Goal: Participate in discussion: Engage in conversation with other users on a specific topic

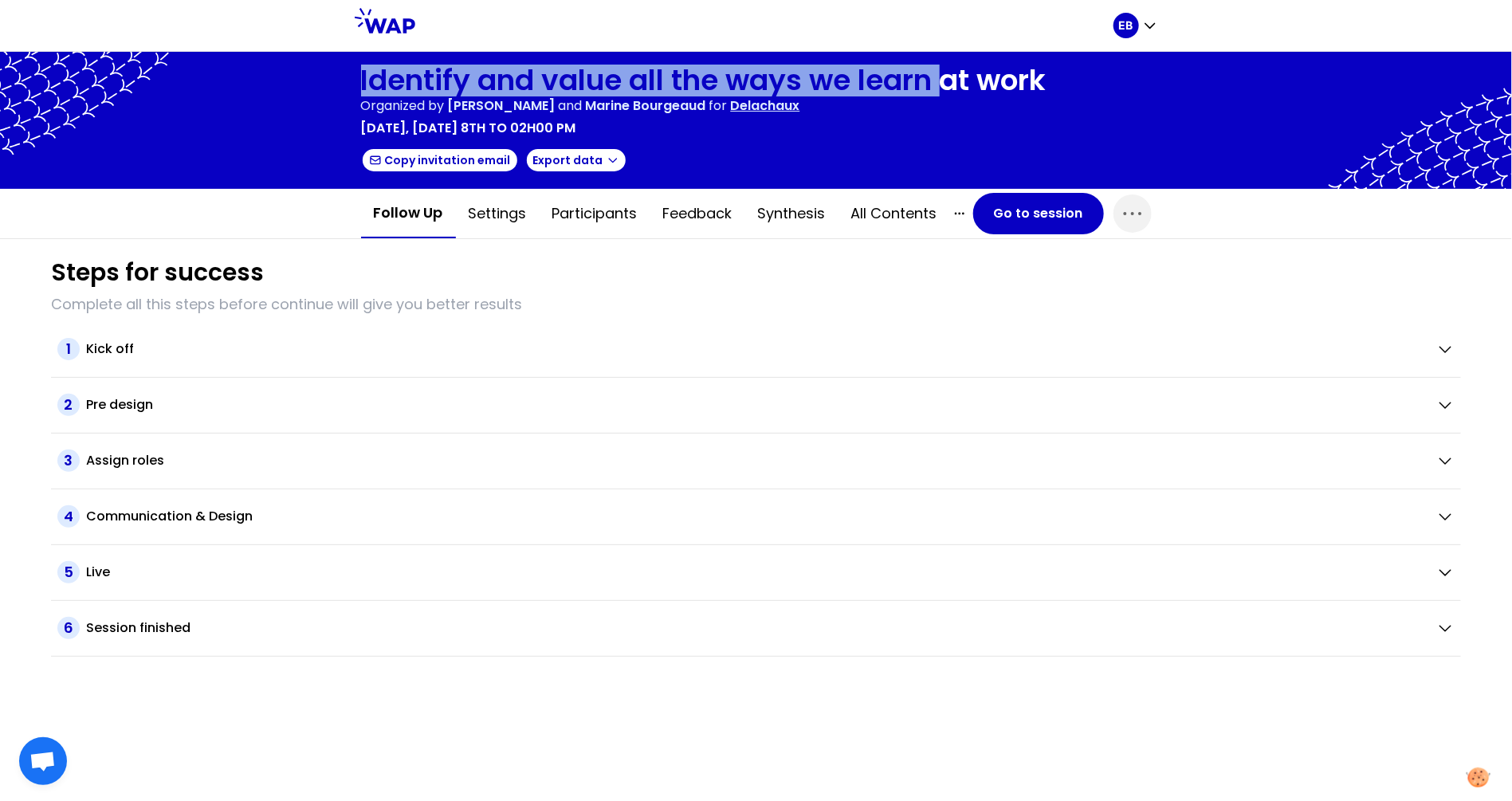
drag, startPoint x: 356, startPoint y: 85, endPoint x: 945, endPoint y: 72, distance: 589.1
click at [945, 72] on div "Identify and value all the ways we learn at work Organized by [PERSON_NAME] and…" at bounding box center [756, 121] width 1512 height 137
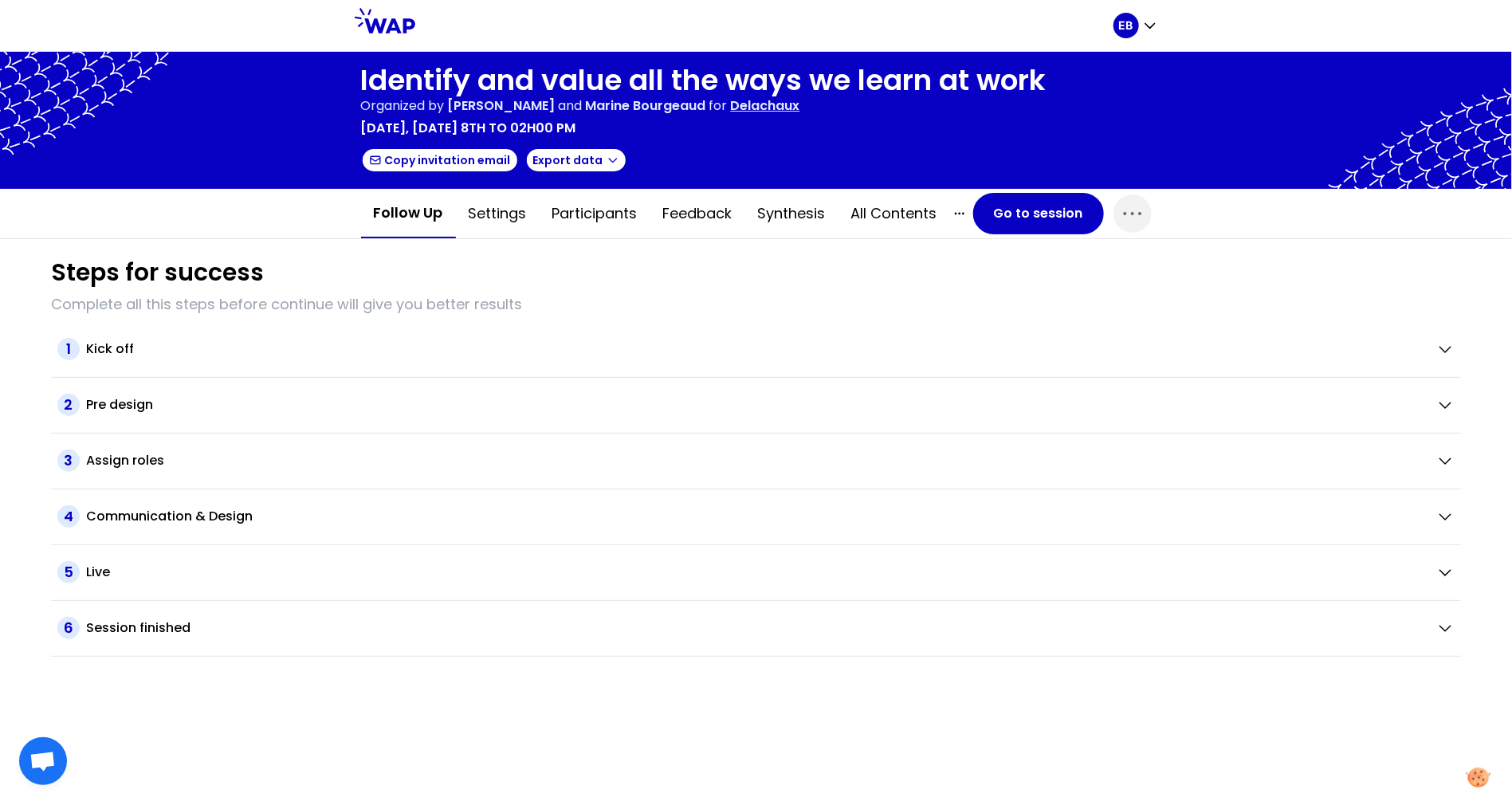
click at [1075, 66] on div at bounding box center [756, 121] width 1512 height 137
drag, startPoint x: 1063, startPoint y: 75, endPoint x: 1056, endPoint y: 82, distance: 9.9
click at [1056, 82] on div at bounding box center [756, 121] width 1512 height 137
click at [1000, 206] on button "Go to session" at bounding box center [1038, 214] width 131 height 42
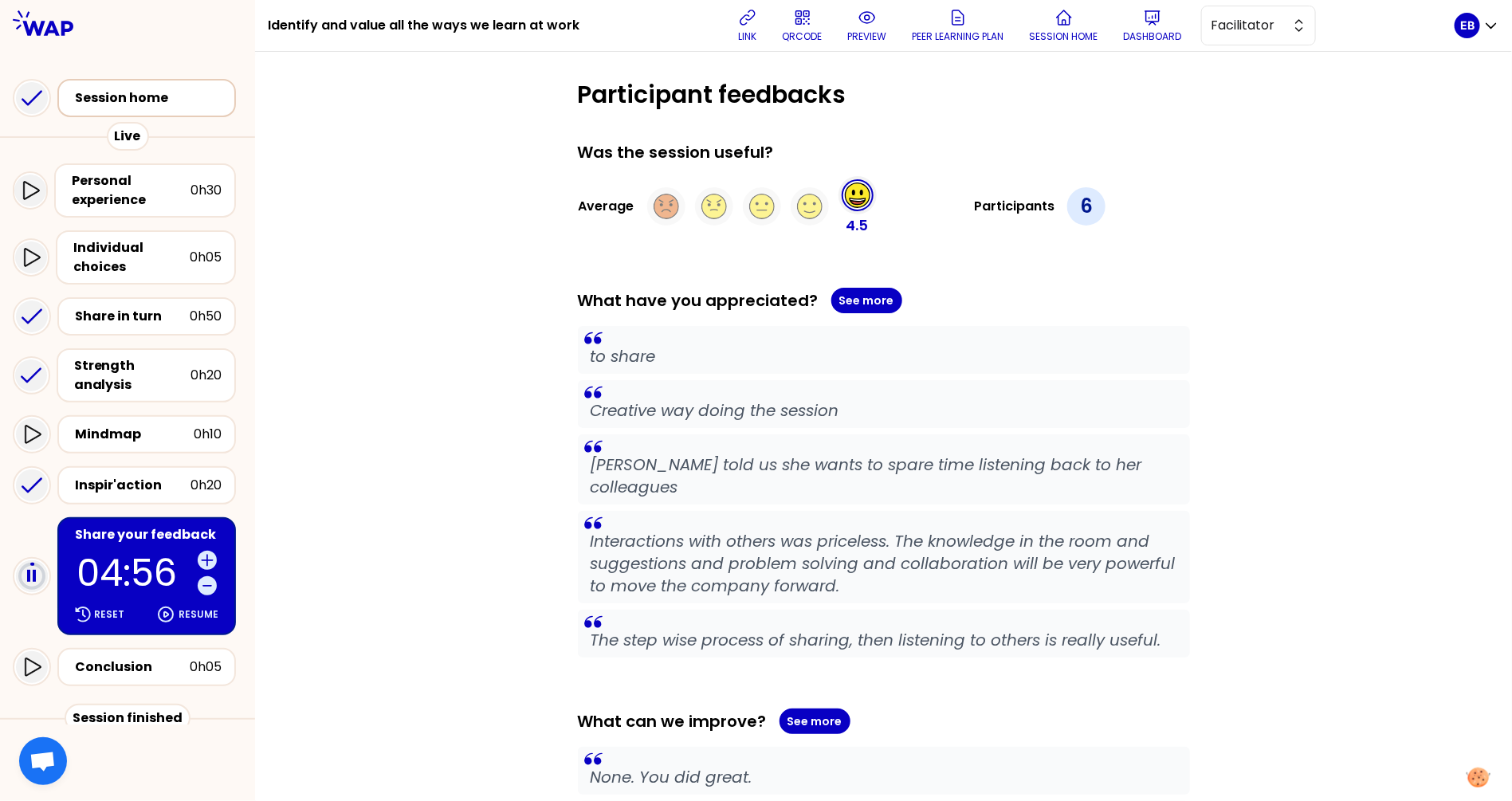
click at [150, 83] on div "Session home" at bounding box center [146, 98] width 178 height 38
click at [132, 179] on div "Personal experience" at bounding box center [131, 191] width 119 height 38
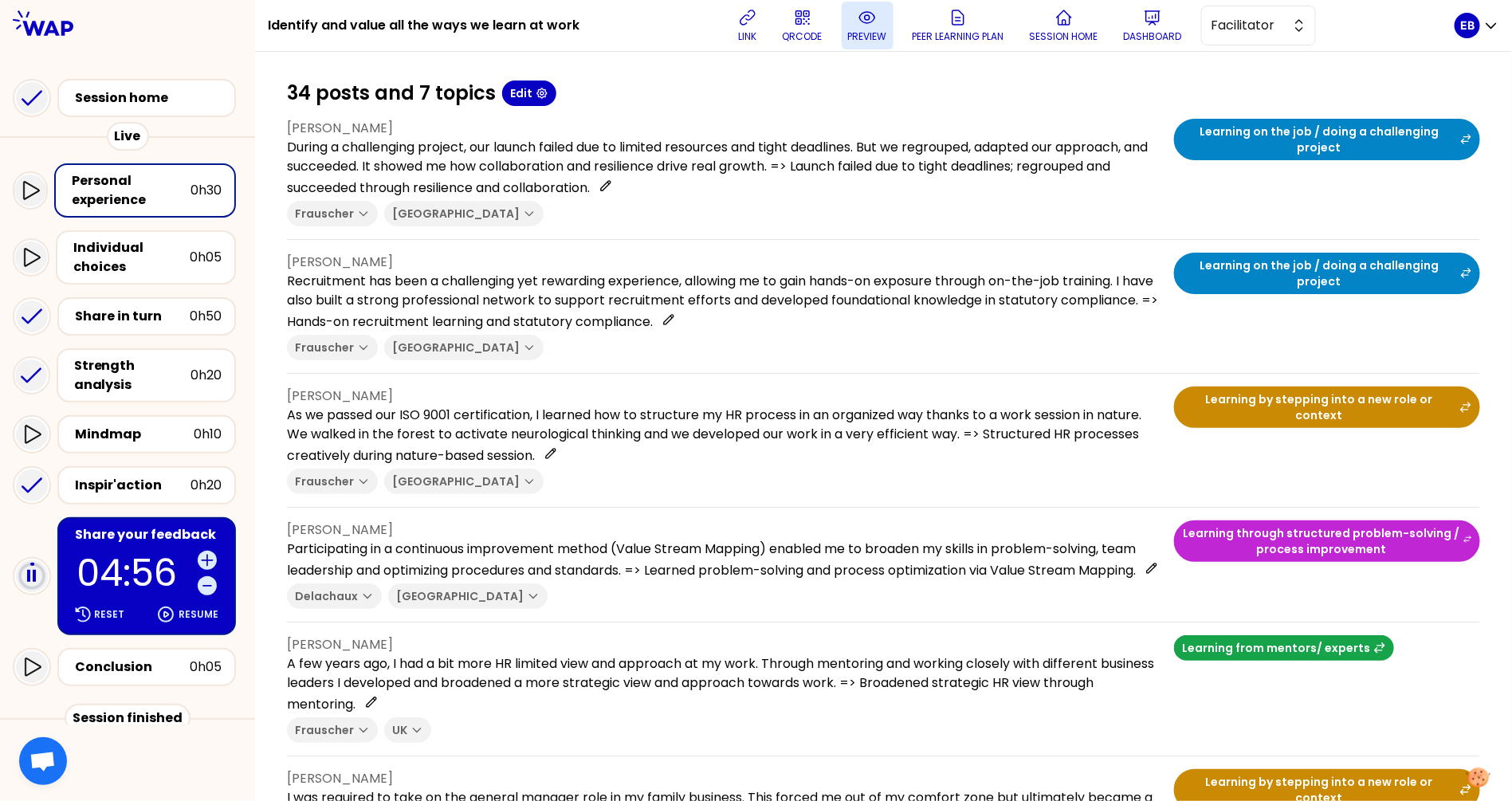
click at [873, 35] on p "preview" at bounding box center [867, 36] width 39 height 12
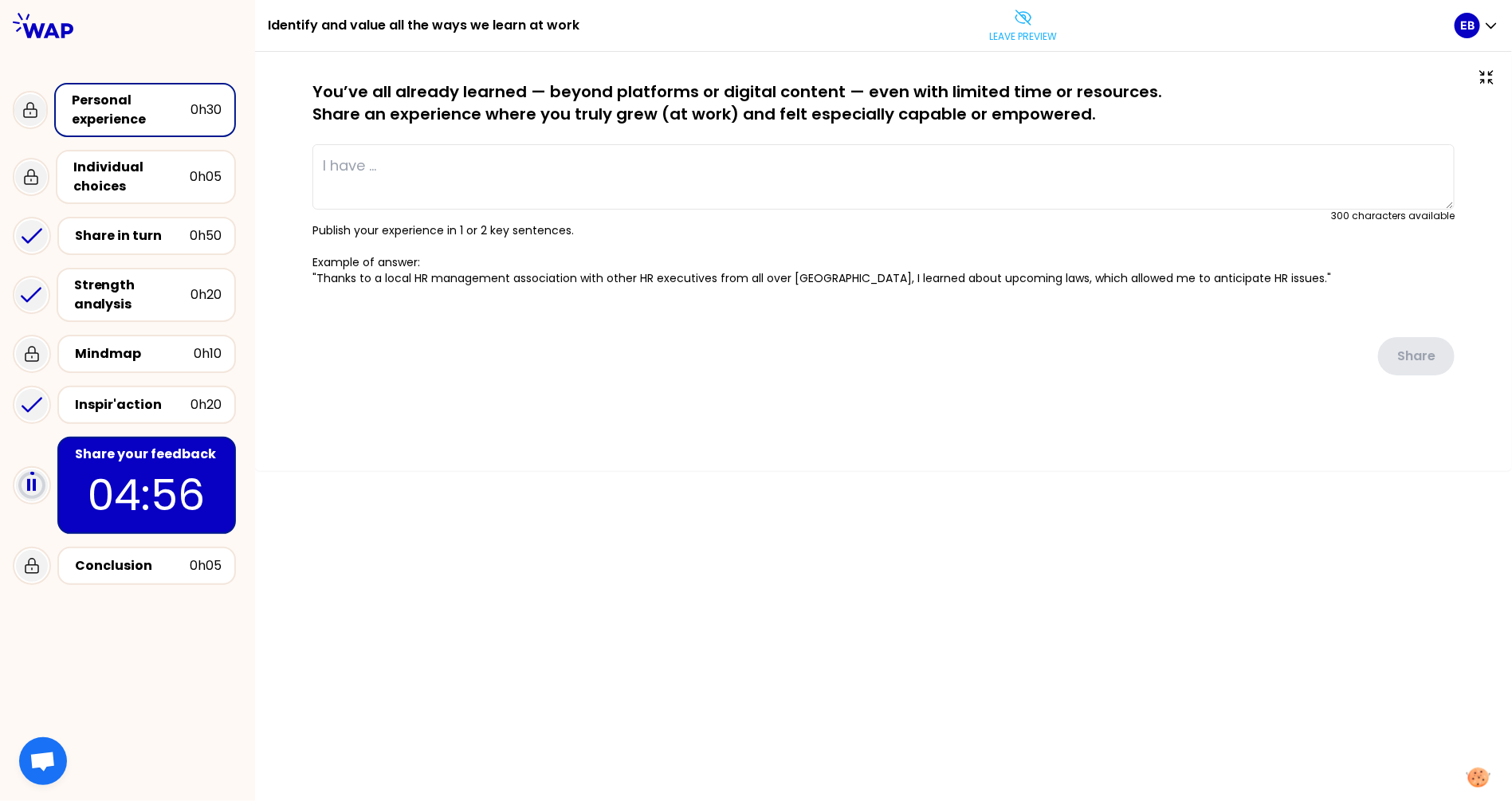
type textarea "During a challenging project, our launch failed due to limited resources and ti…"
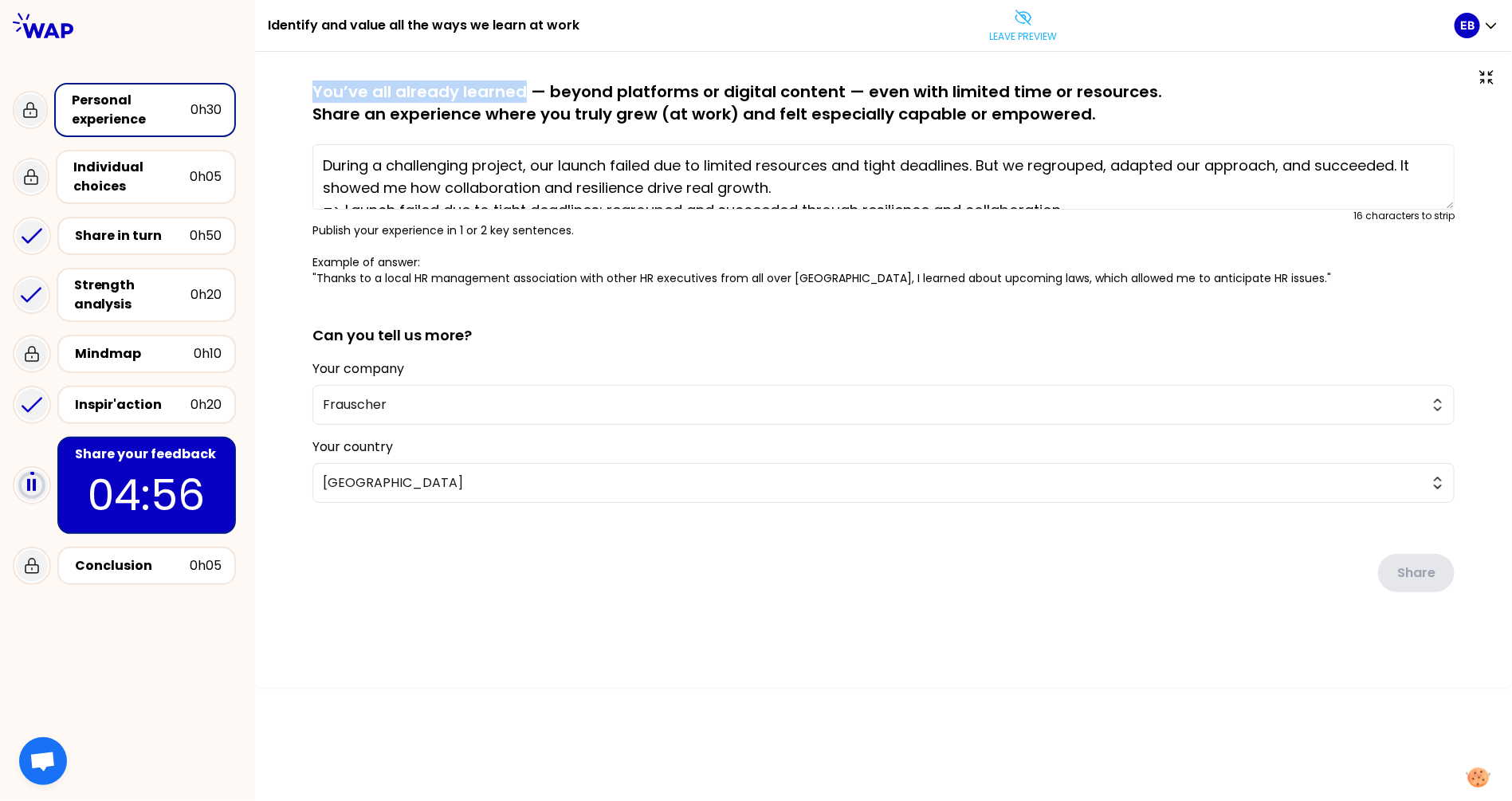
drag, startPoint x: 316, startPoint y: 92, endPoint x: 523, endPoint y: 88, distance: 207.0
click at [523, 88] on p "You’ve all already learned — beyond platforms or digital content — even with li…" at bounding box center [883, 102] width 1142 height 45
click at [544, 108] on p "You’ve all already learned — beyond platforms or digital content — even with li…" at bounding box center [883, 102] width 1142 height 45
click at [140, 236] on div "Share in turn" at bounding box center [132, 235] width 115 height 19
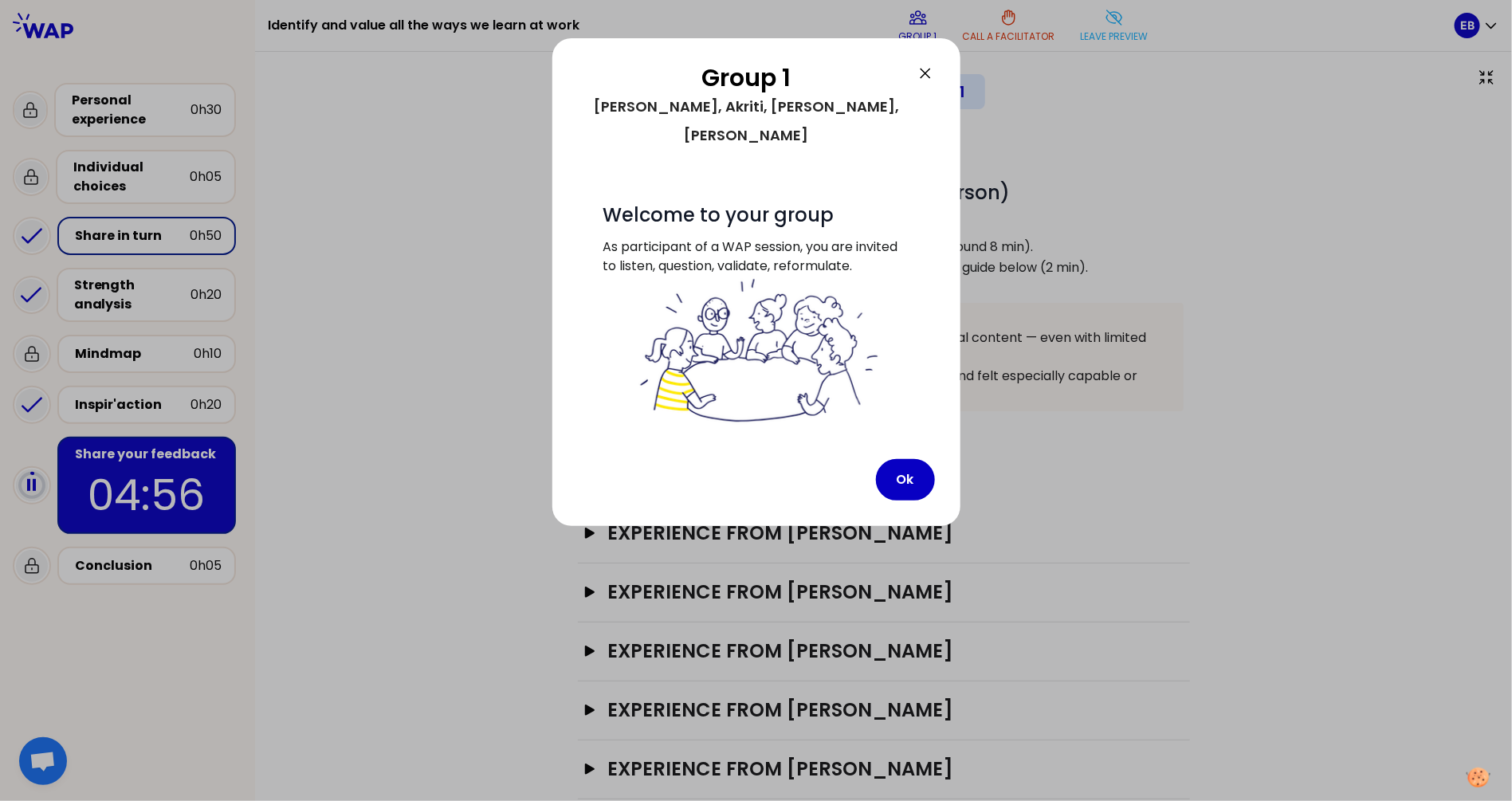
click at [922, 71] on icon at bounding box center [925, 73] width 19 height 19
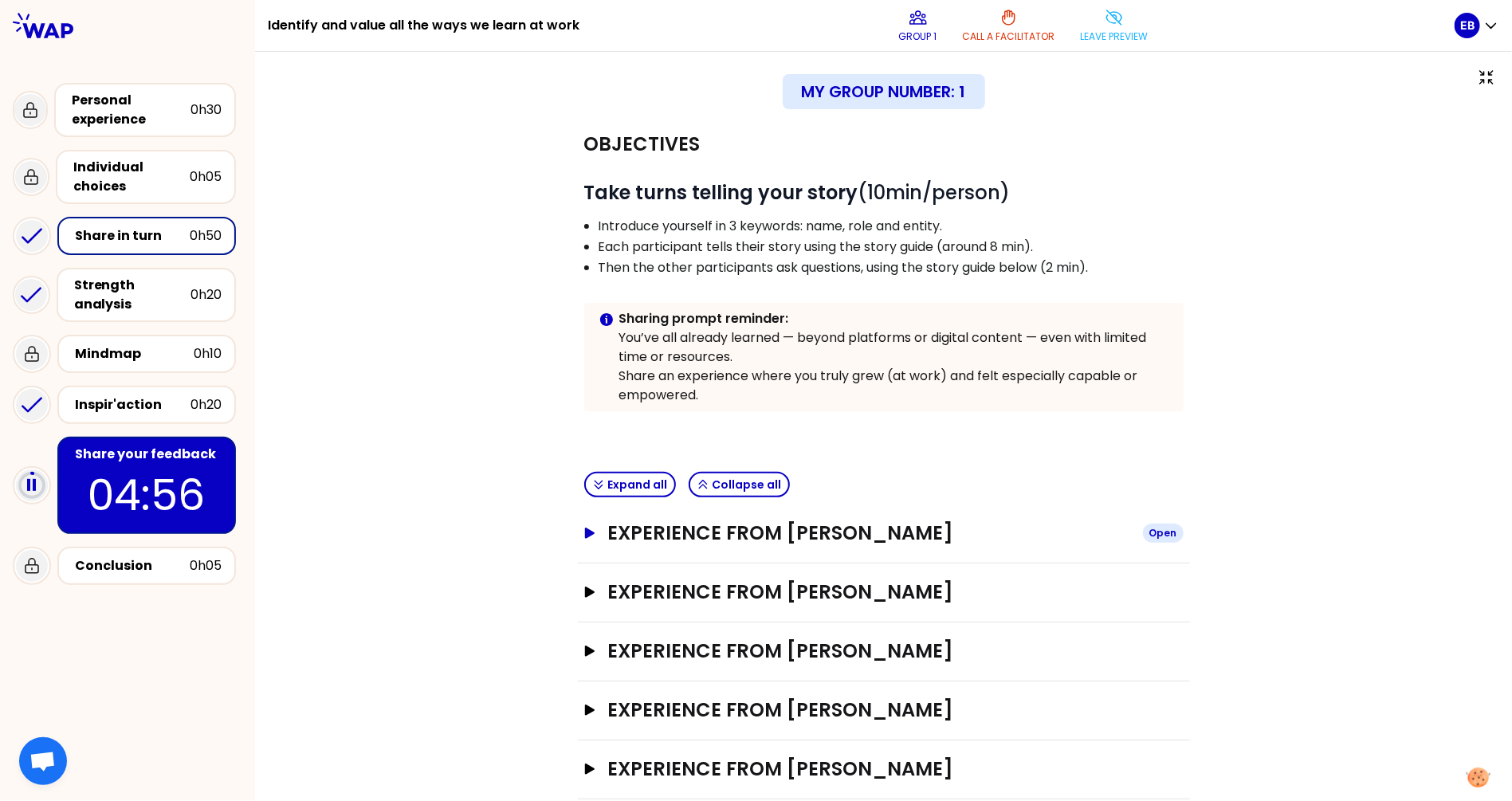
click at [594, 528] on icon "button" at bounding box center [588, 533] width 12 height 11
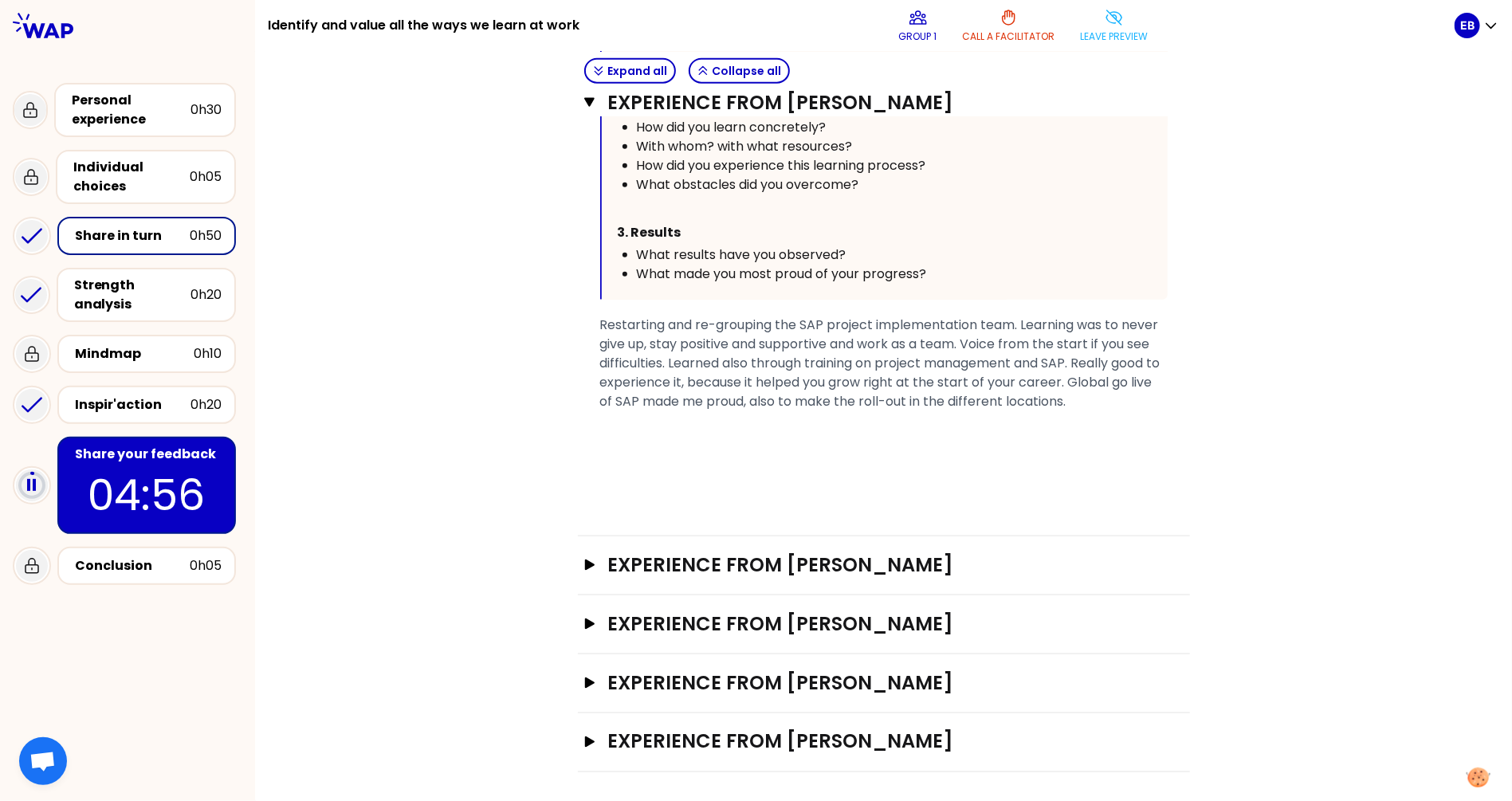
scroll to position [859, 0]
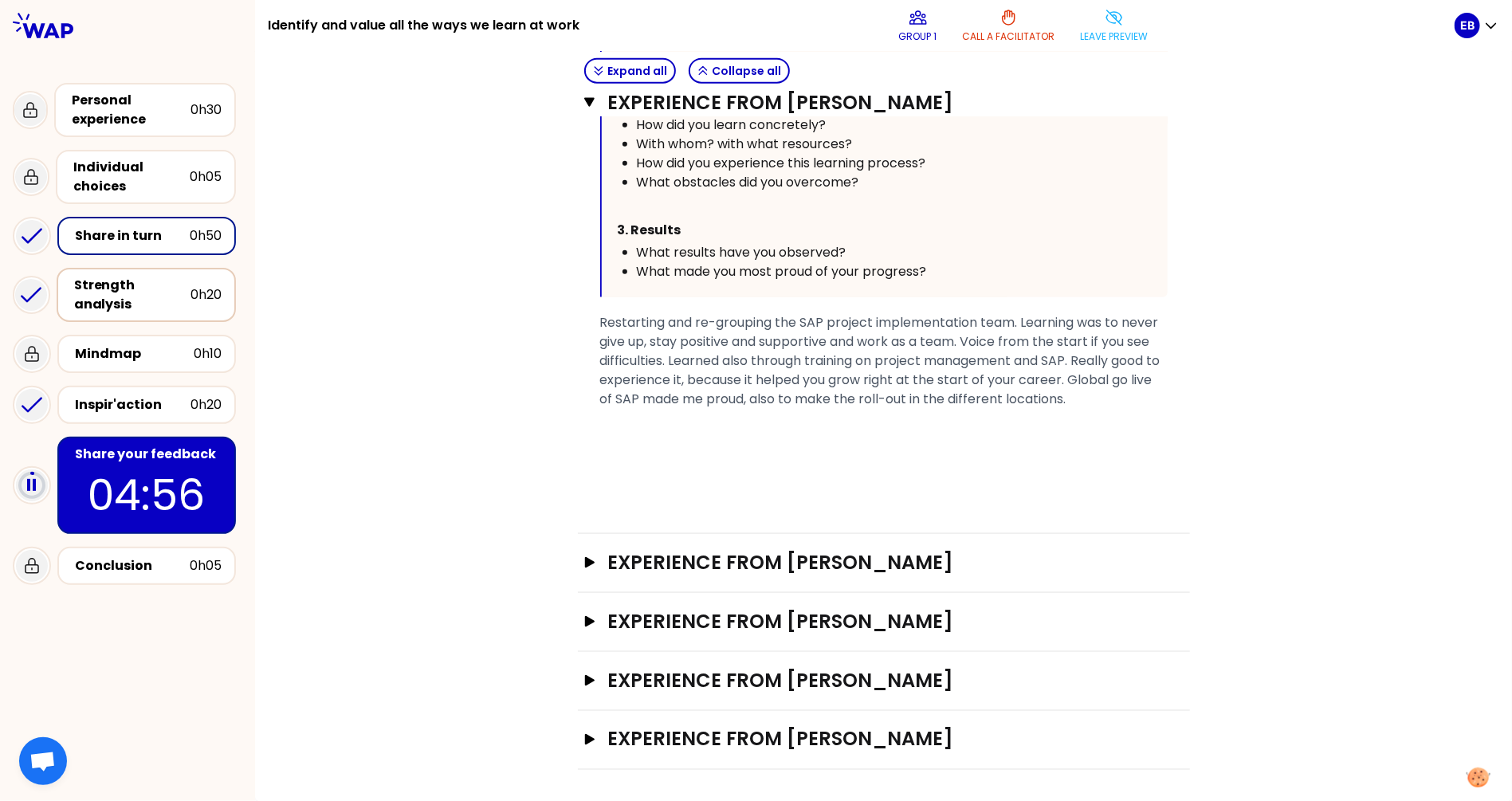
click at [122, 290] on div "Strength analysis" at bounding box center [132, 295] width 117 height 38
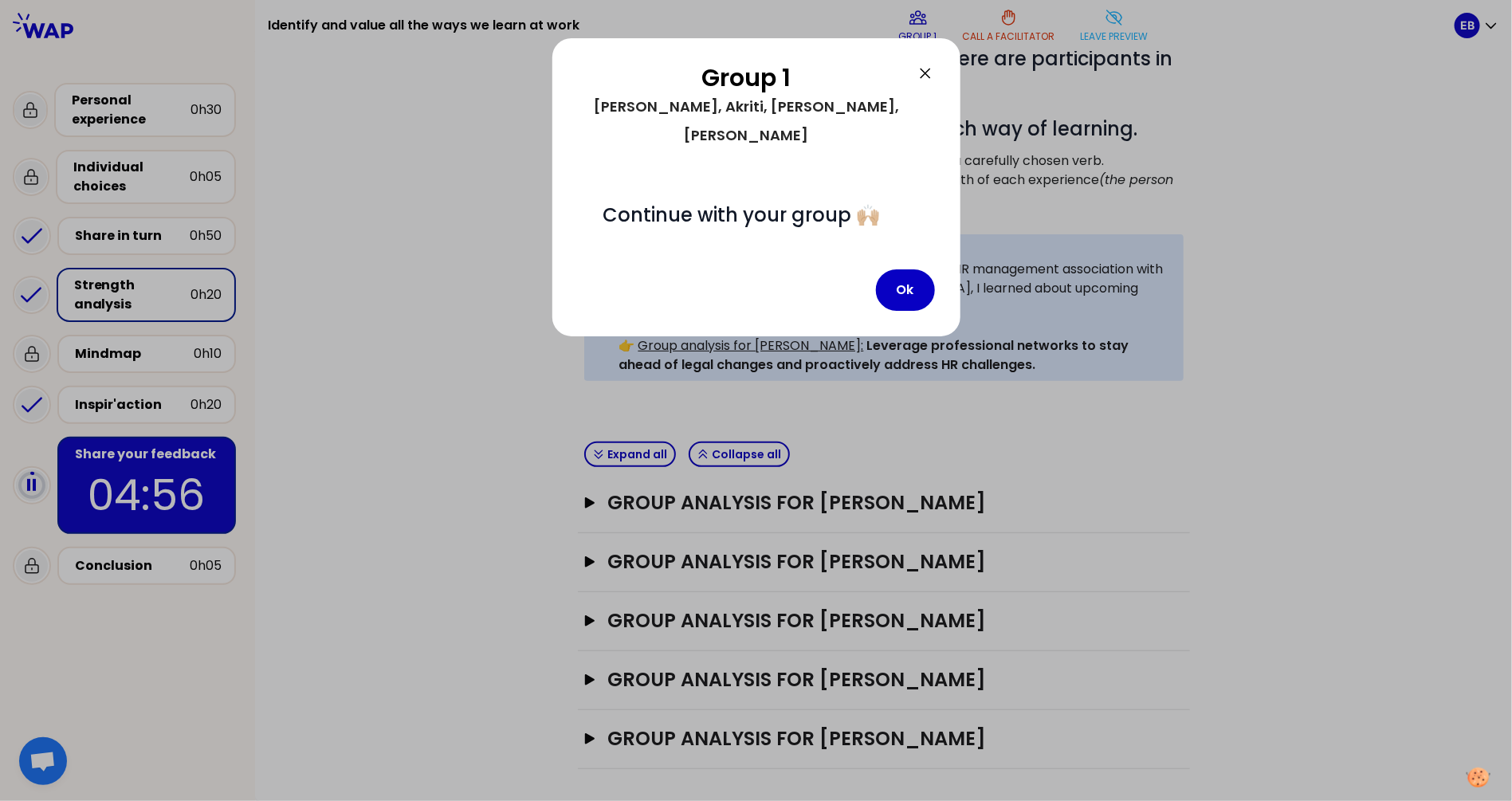
scroll to position [149, 0]
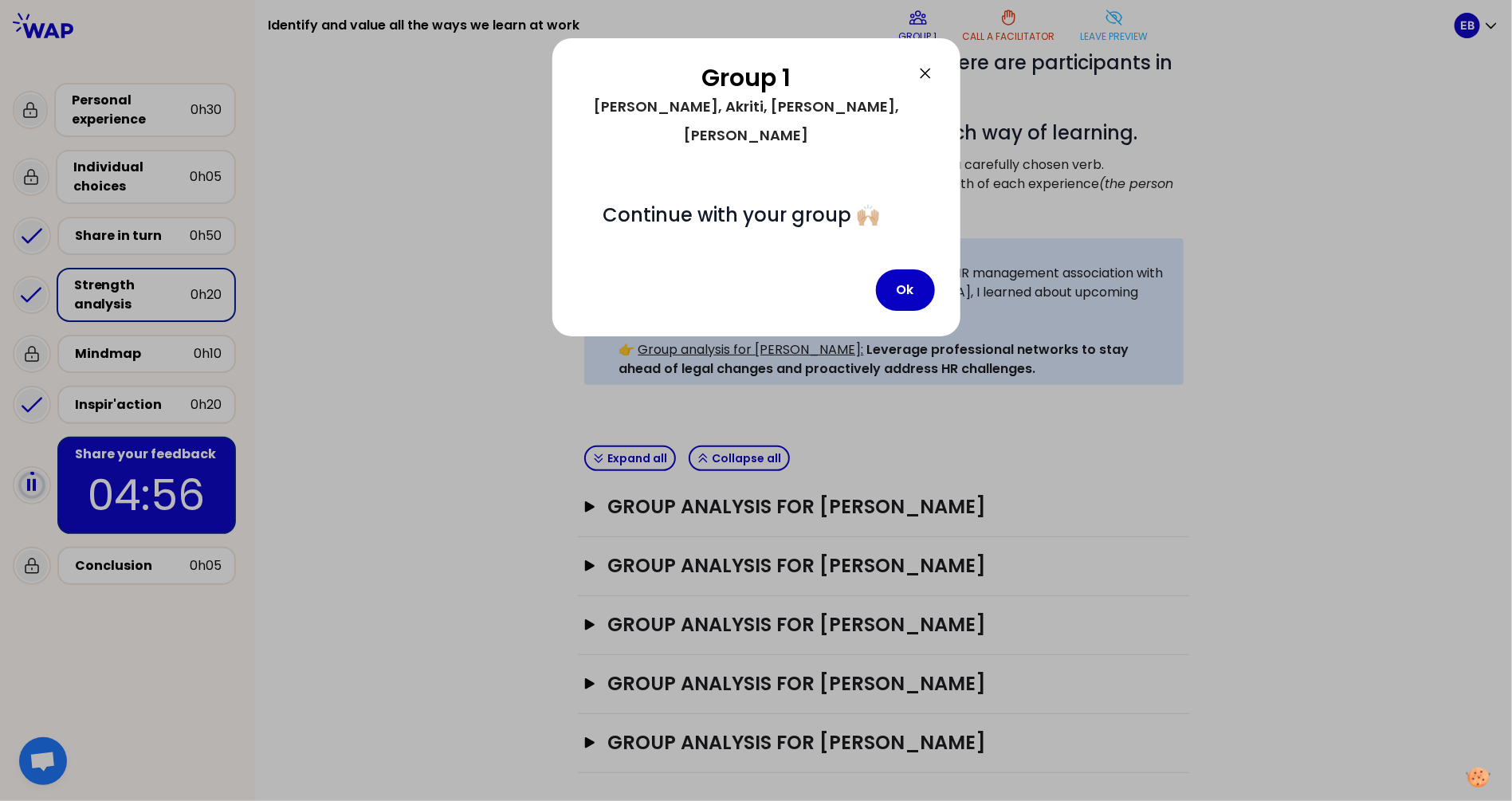
click at [923, 65] on icon at bounding box center [925, 73] width 19 height 19
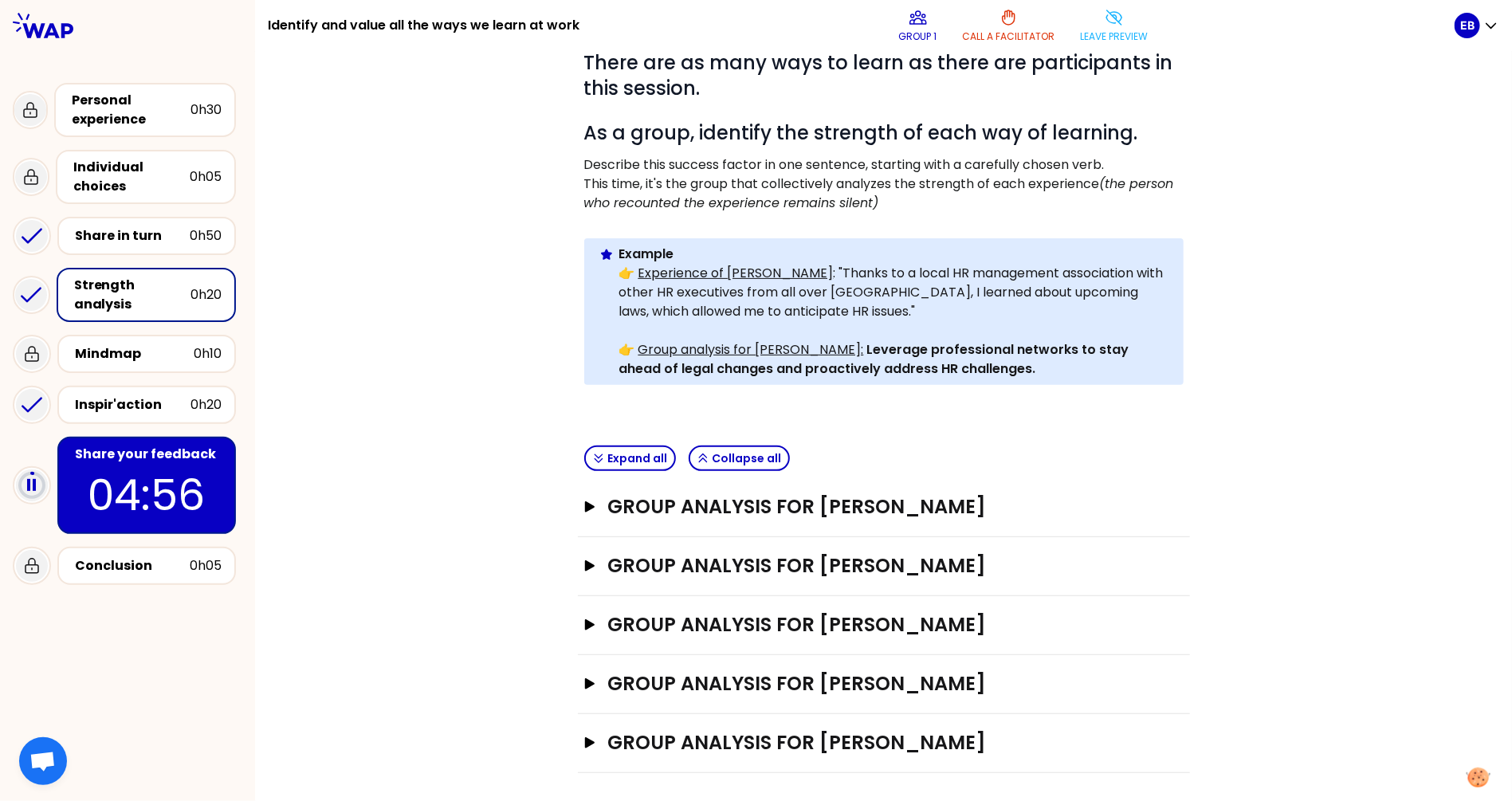
scroll to position [0, 0]
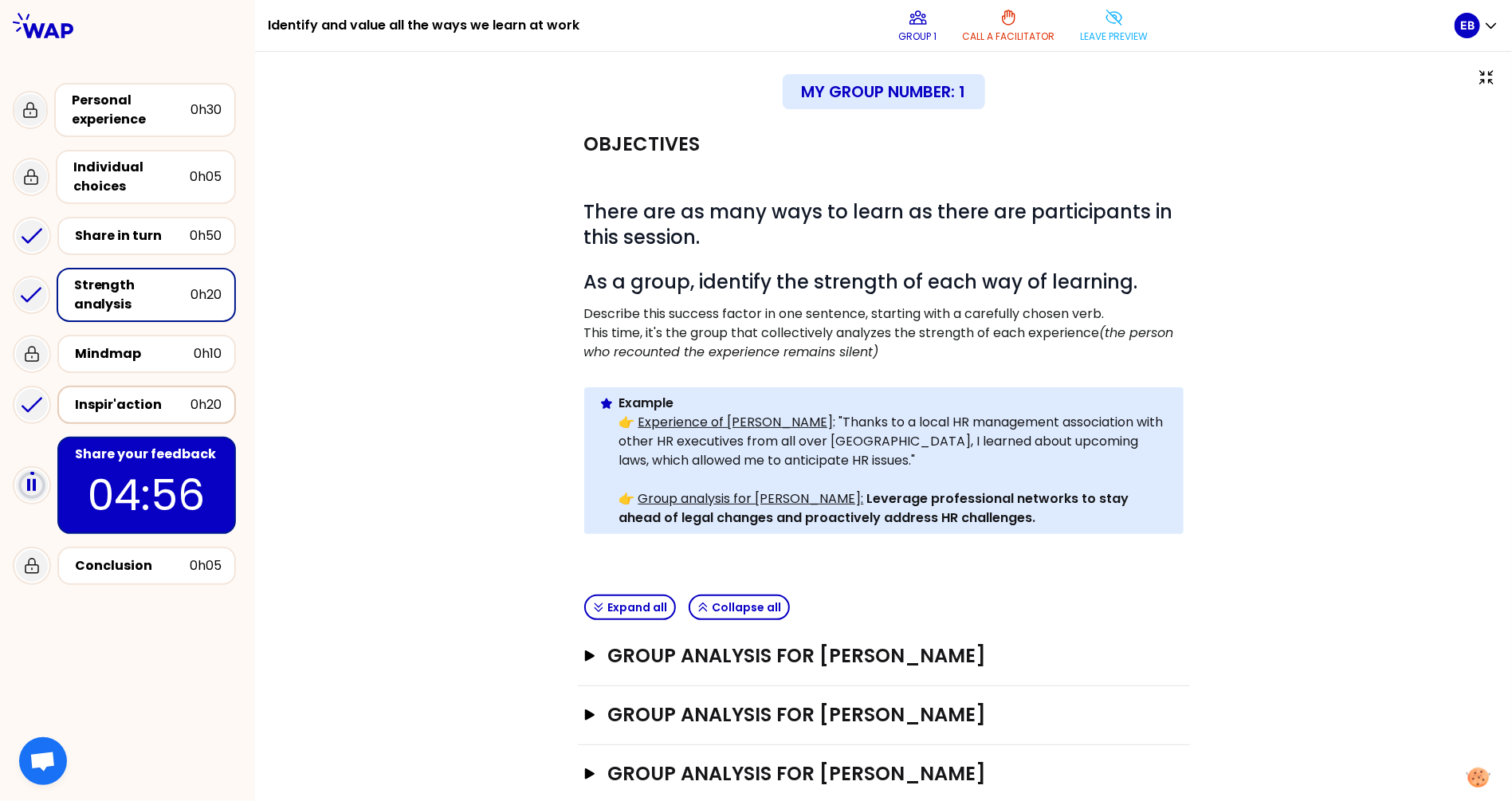
click at [137, 395] on div "Inspir'action" at bounding box center [133, 404] width 116 height 19
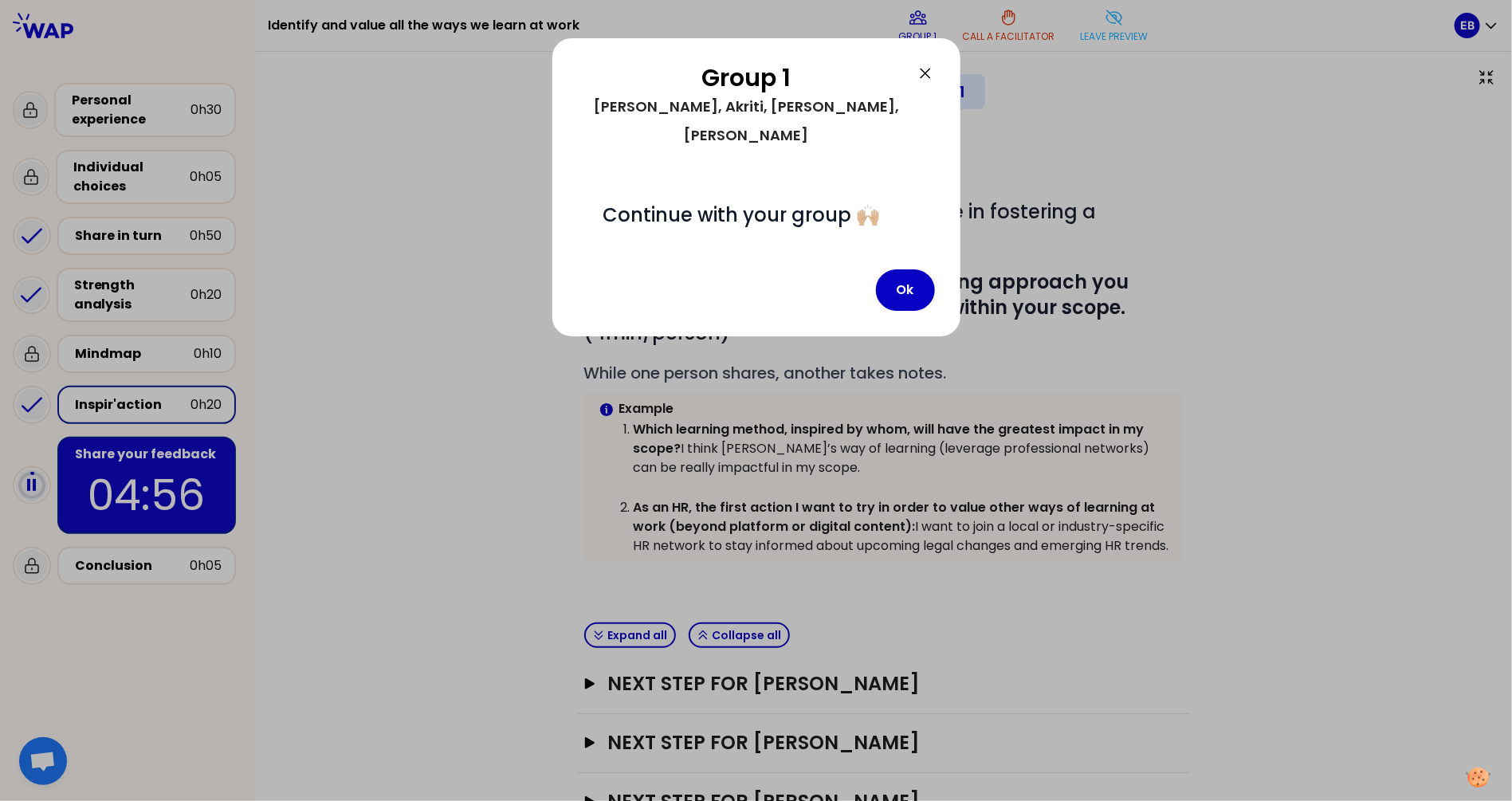
click at [932, 77] on icon at bounding box center [925, 73] width 19 height 19
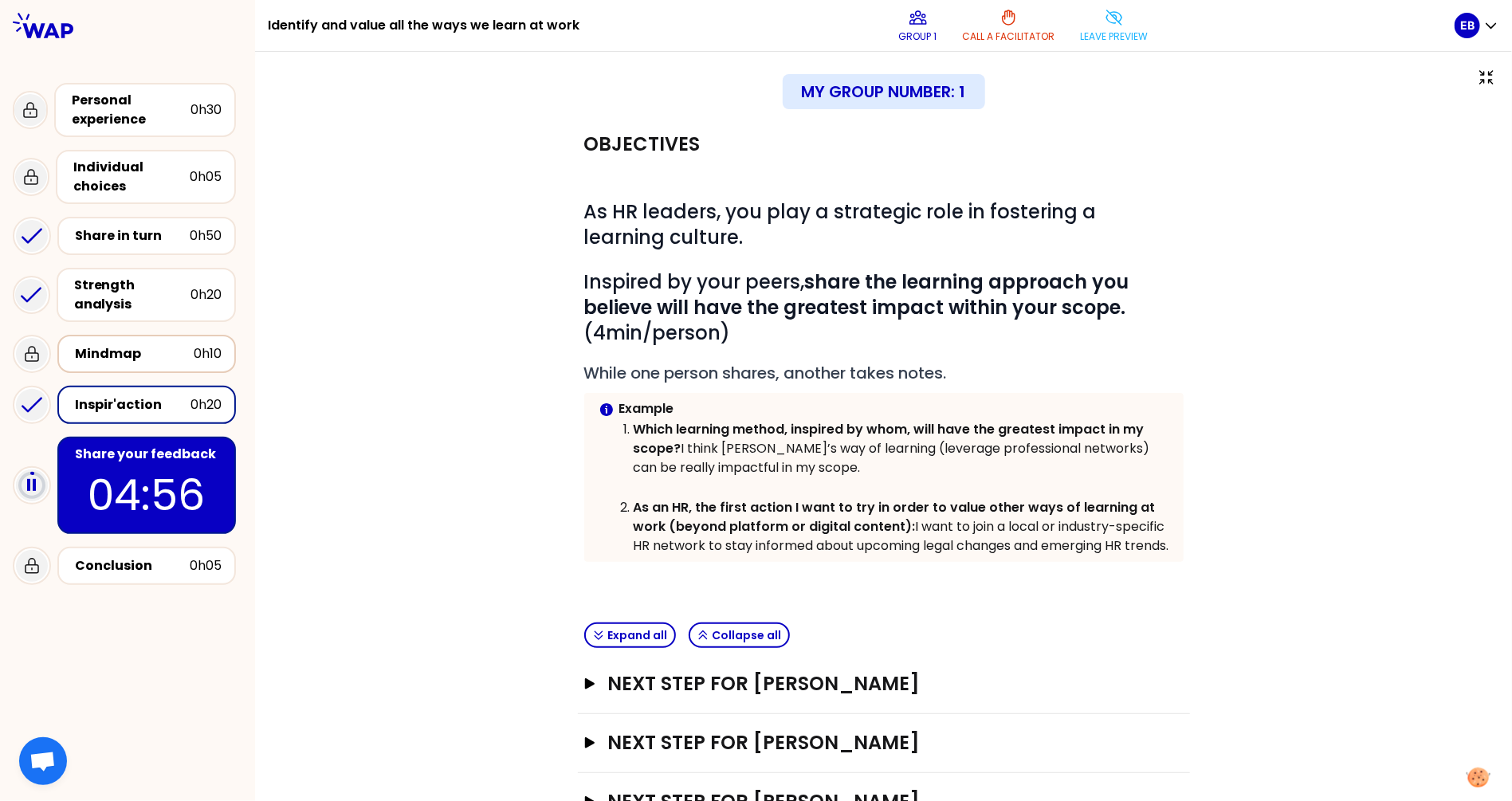
click at [127, 345] on div "Mindmap" at bounding box center [134, 354] width 119 height 19
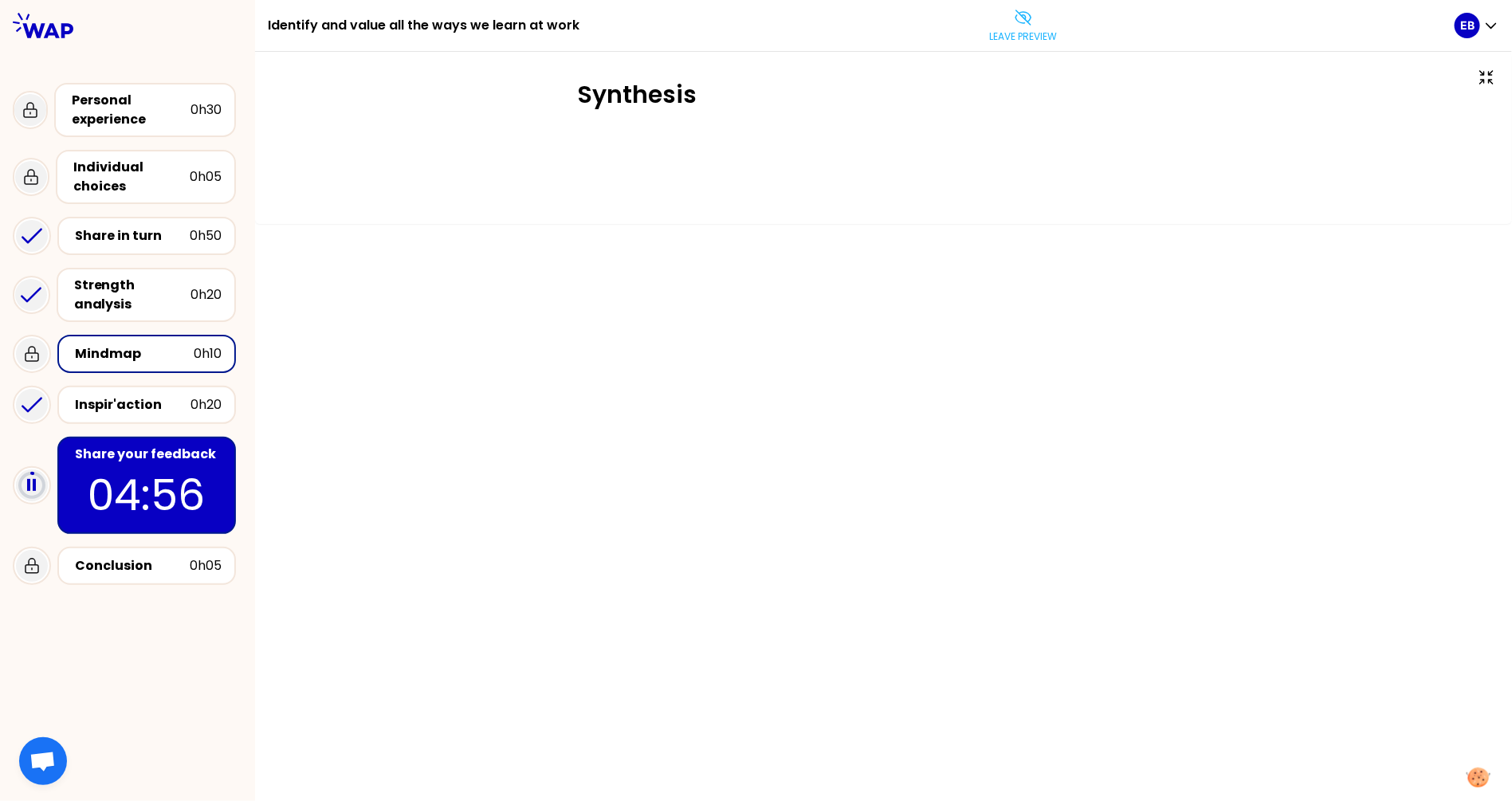
click at [120, 345] on div "Mindmap" at bounding box center [134, 354] width 119 height 19
click at [1006, 12] on button "Leave preview" at bounding box center [1023, 26] width 81 height 47
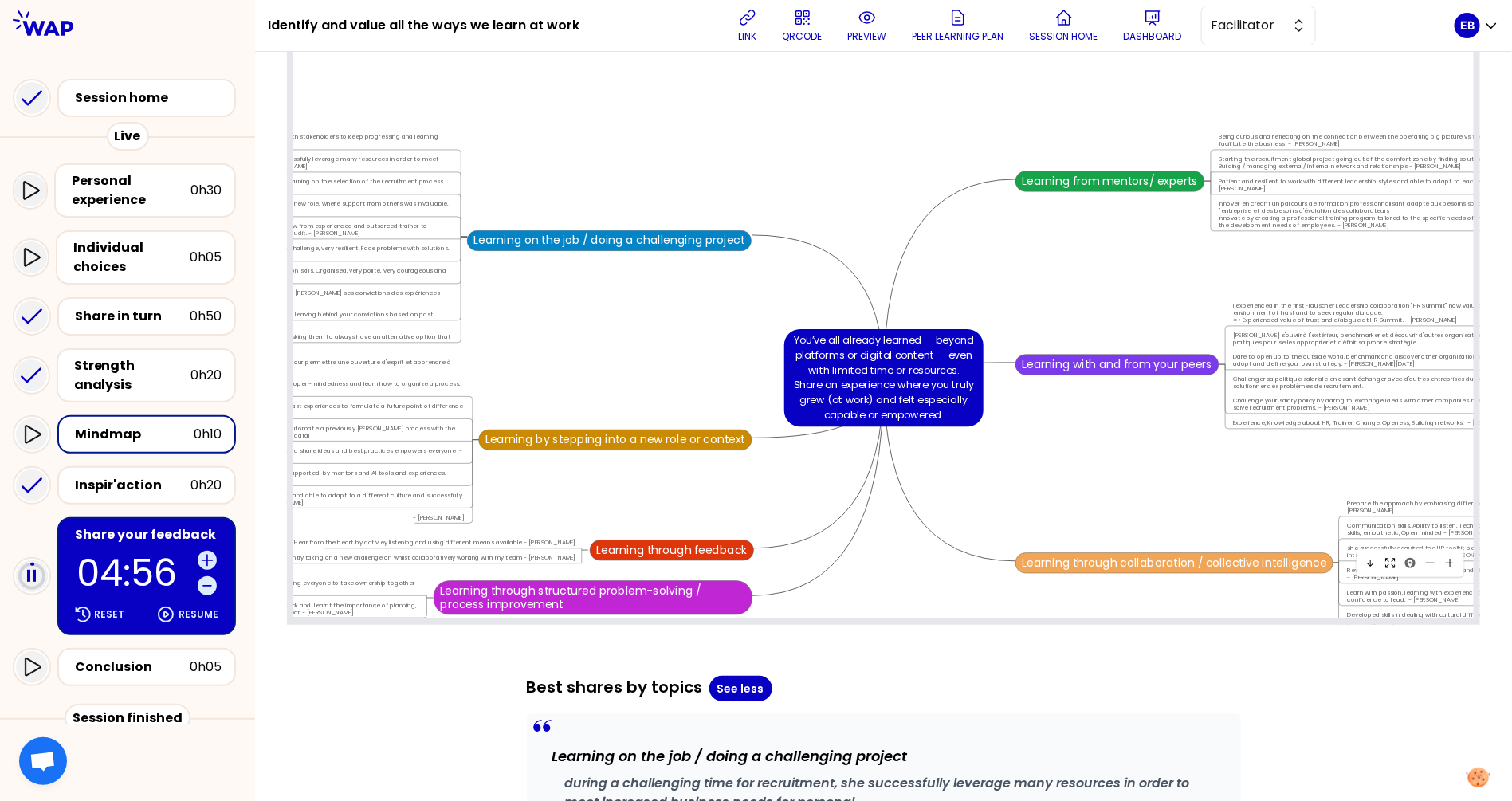
scroll to position [7610, 7373]
